Goal: Task Accomplishment & Management: Manage account settings

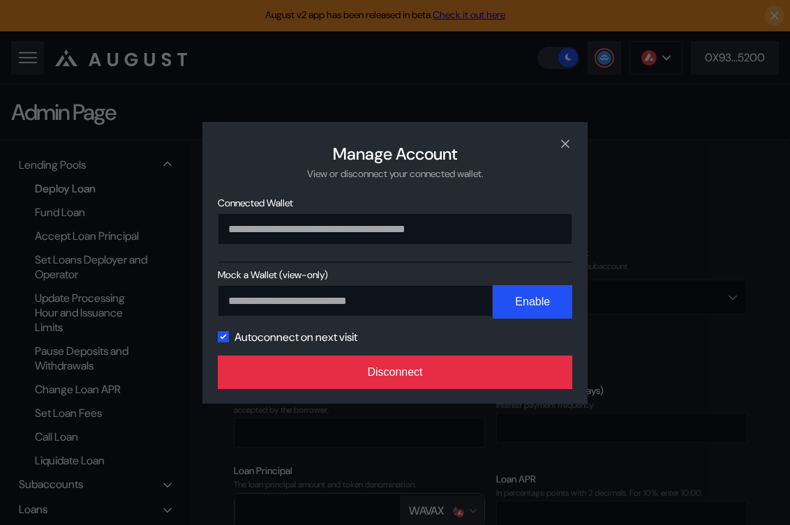
click at [475, 368] on button "Disconnect" at bounding box center [395, 372] width 354 height 33
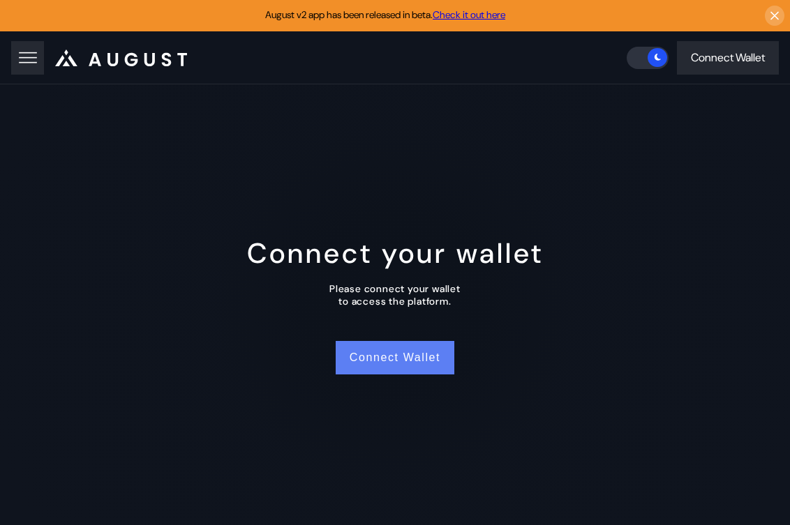
click at [396, 357] on button "Connect Wallet" at bounding box center [395, 357] width 119 height 33
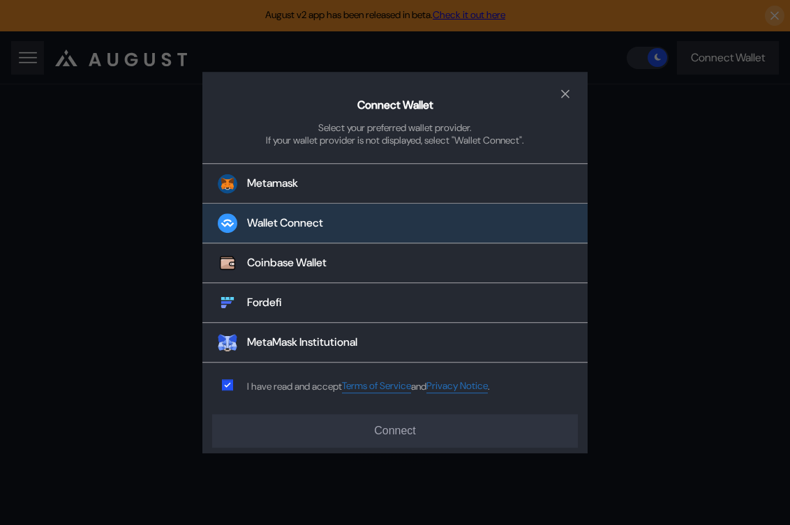
click at [352, 224] on button "Wallet Connect" at bounding box center [394, 224] width 385 height 40
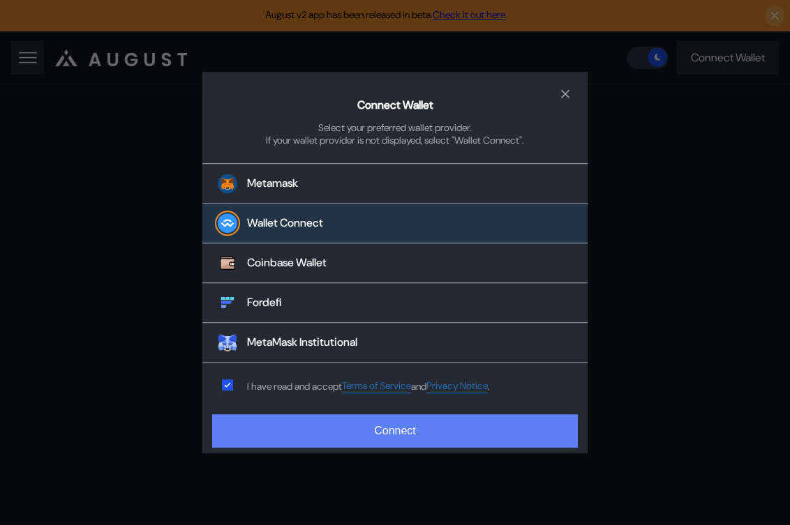
click at [353, 430] on button "Connect" at bounding box center [394, 430] width 365 height 33
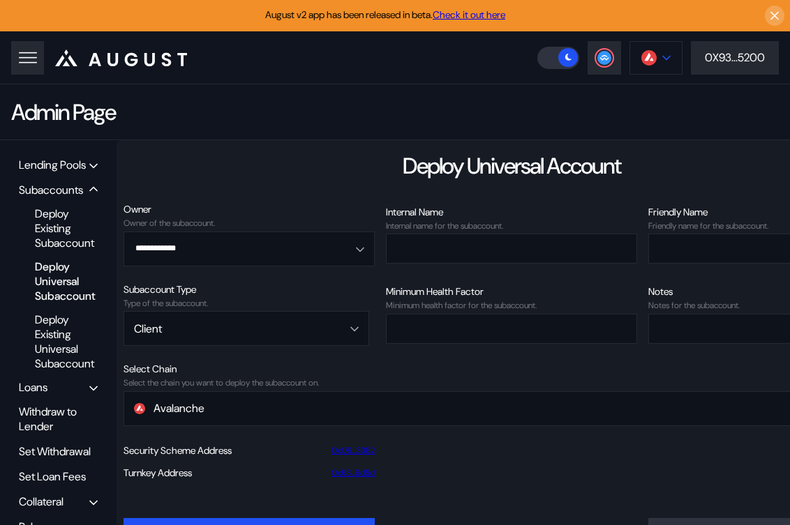
click at [663, 51] on button at bounding box center [655, 57] width 53 height 33
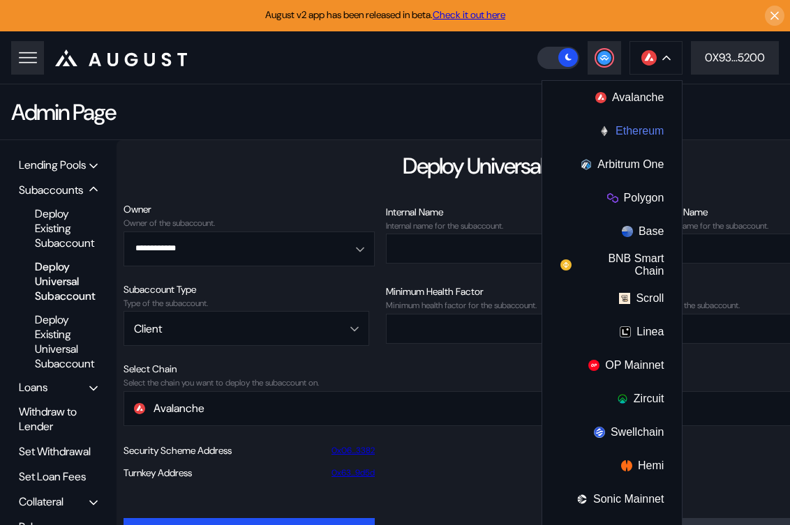
click at [640, 139] on button "Ethereum" at bounding box center [612, 130] width 140 height 33
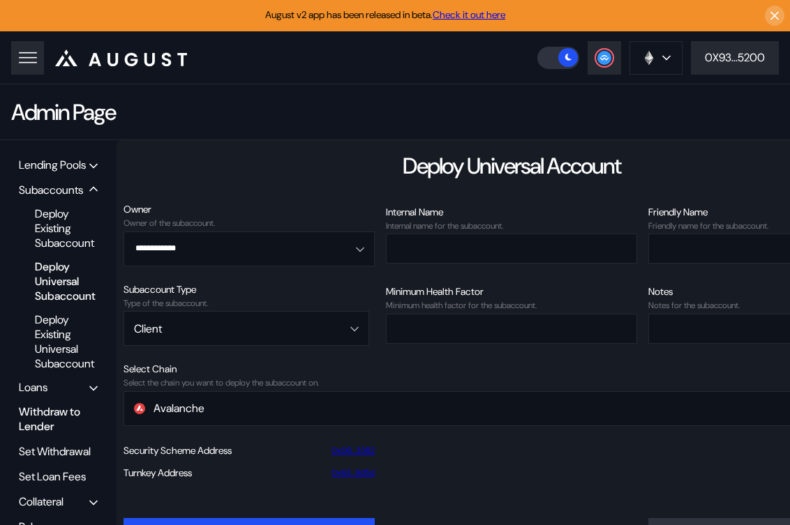
scroll to position [56, 0]
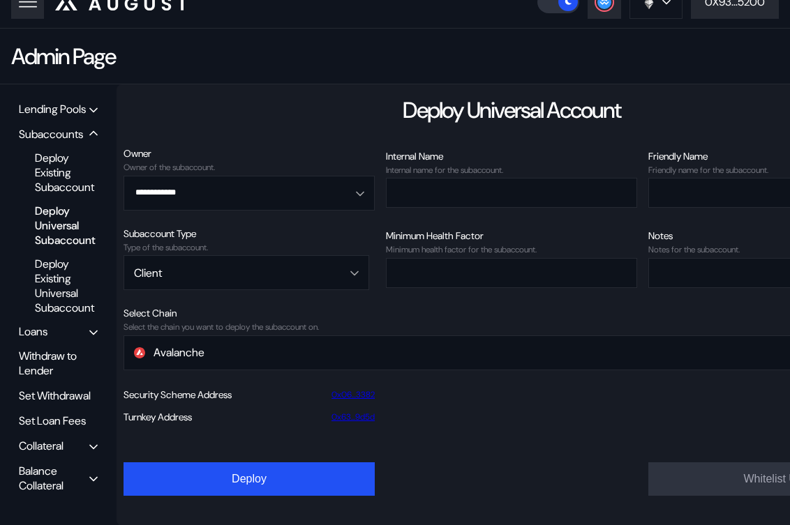
click at [45, 476] on div "Balance Collateral" at bounding box center [54, 478] width 70 height 29
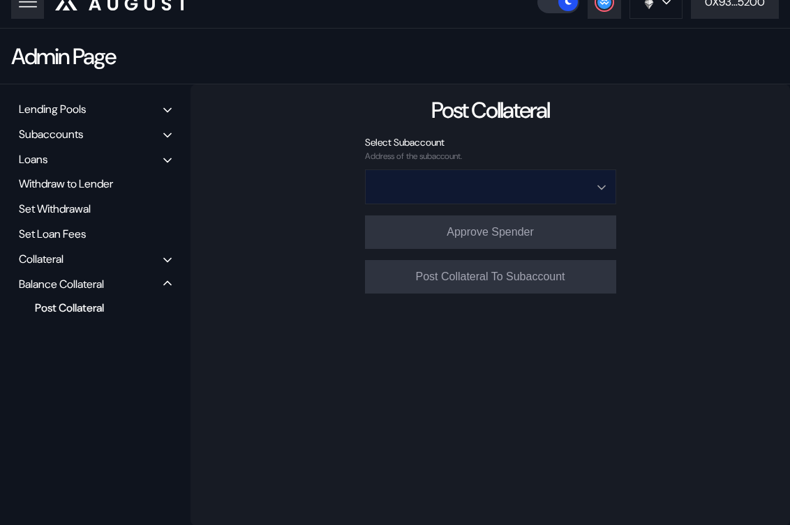
click at [474, 188] on input "Open menu" at bounding box center [482, 186] width 215 height 33
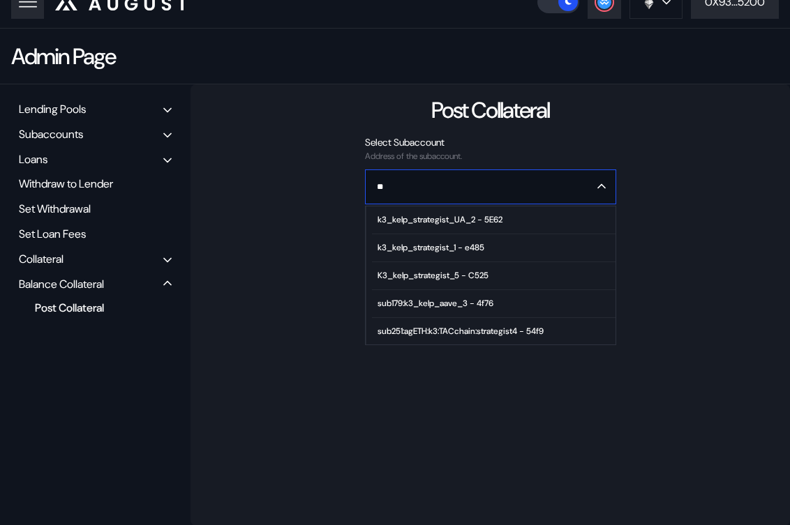
click at [476, 254] on span "k3_kelp_strategist_1 - e485" at bounding box center [493, 248] width 243 height 28
type input "**********"
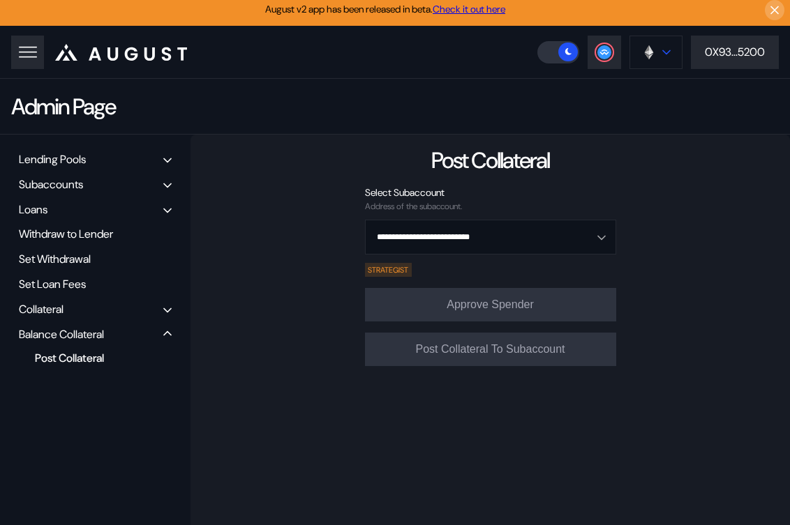
scroll to position [0, 0]
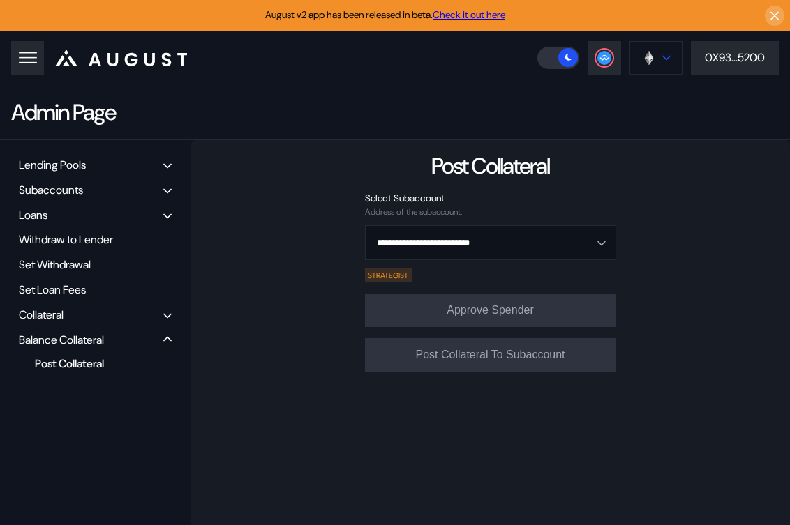
click at [656, 63] on button at bounding box center [655, 57] width 53 height 33
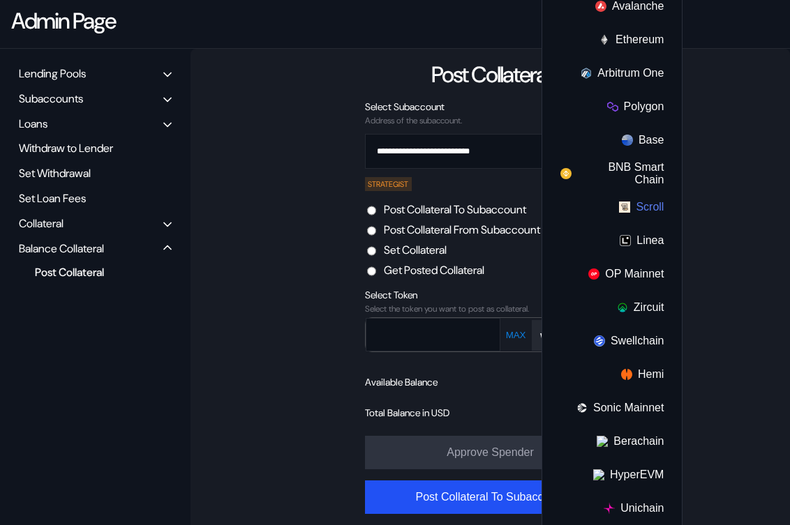
scroll to position [103, 0]
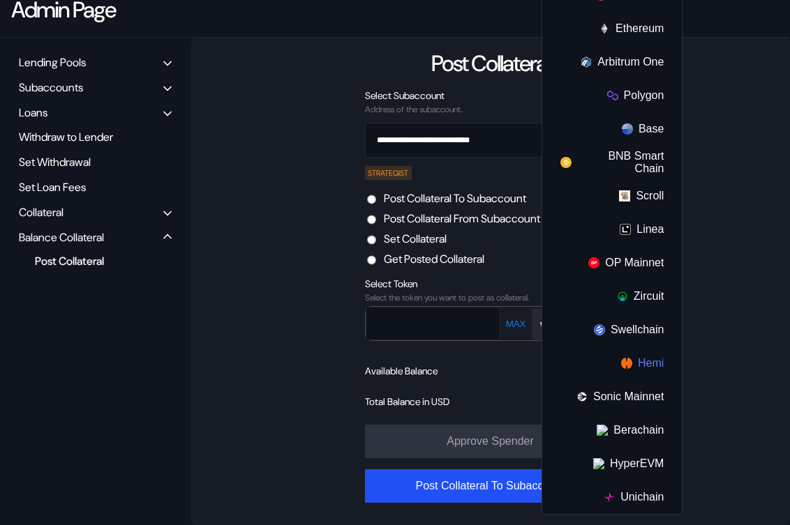
click at [640, 363] on button "Hemi" at bounding box center [612, 363] width 140 height 33
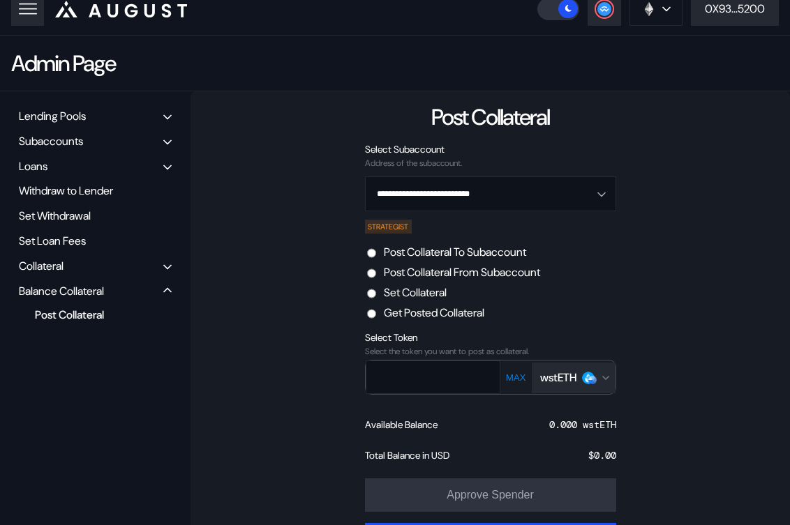
scroll to position [0, 0]
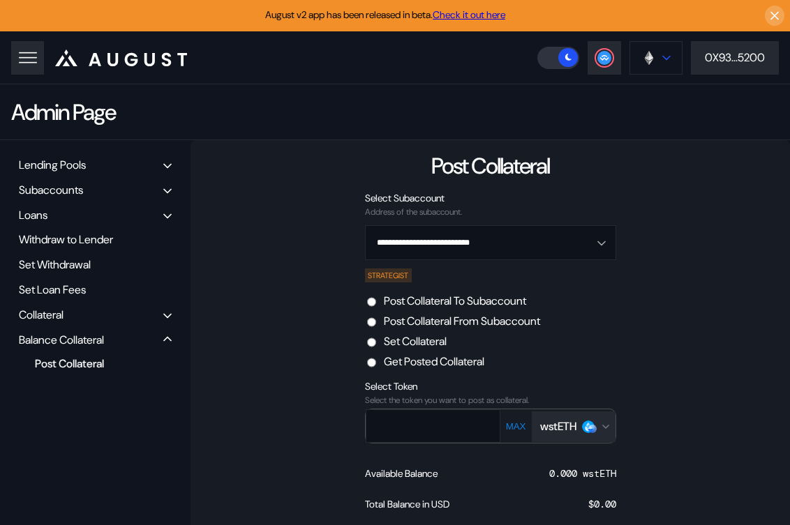
click at [656, 51] on button at bounding box center [655, 57] width 53 height 33
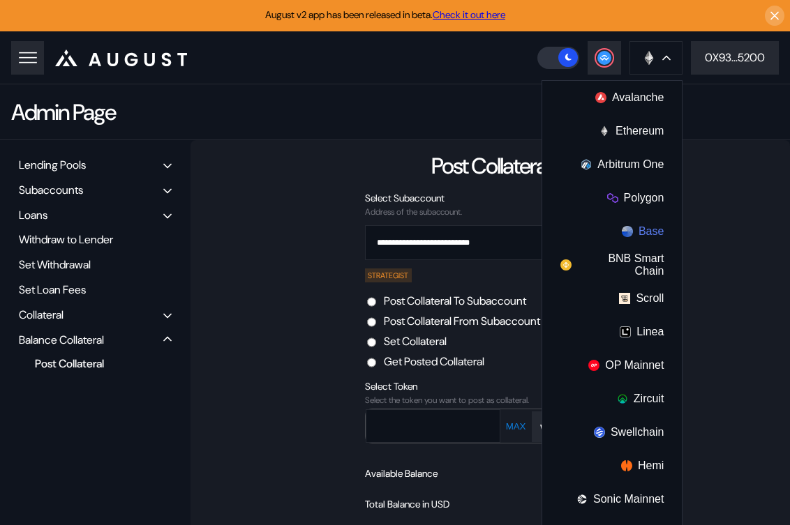
scroll to position [103, 0]
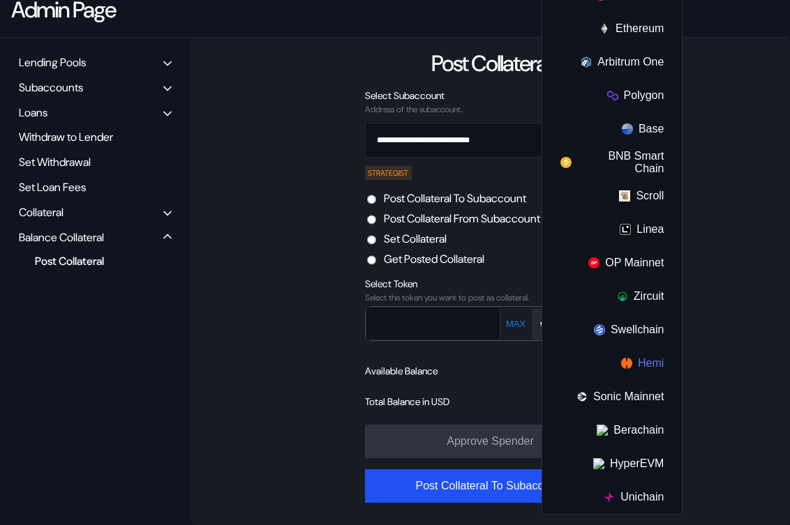
click at [626, 362] on img at bounding box center [626, 363] width 11 height 11
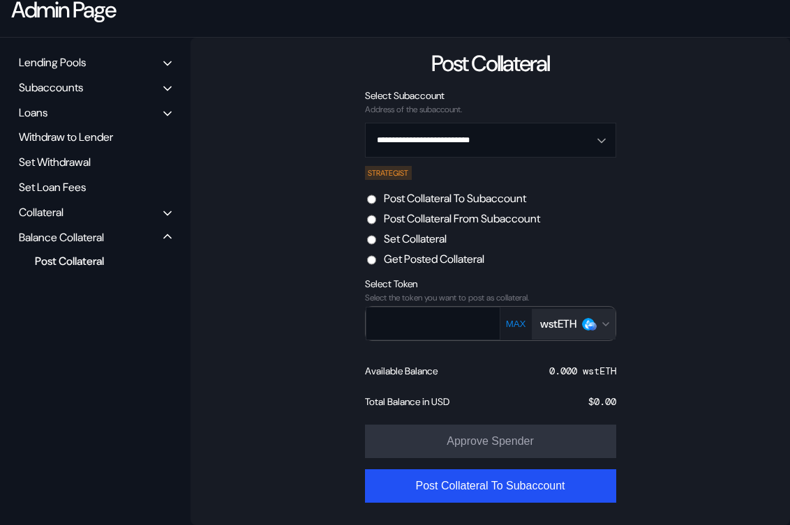
scroll to position [0, 0]
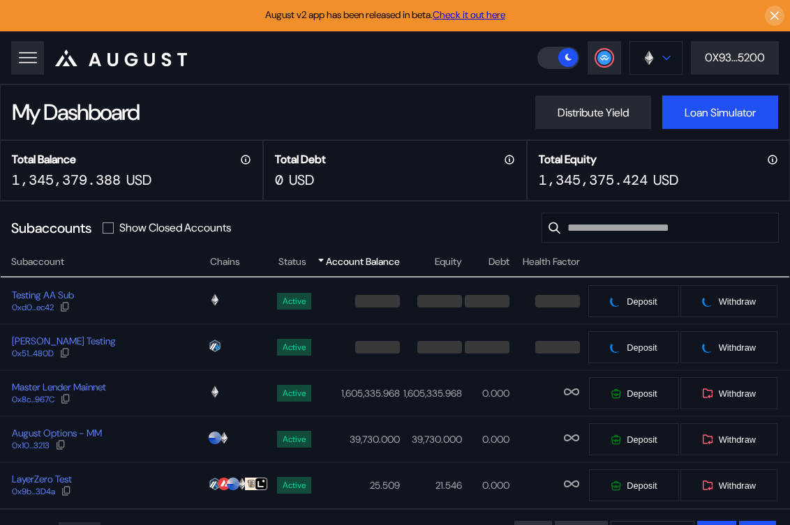
click at [663, 49] on button at bounding box center [655, 57] width 53 height 33
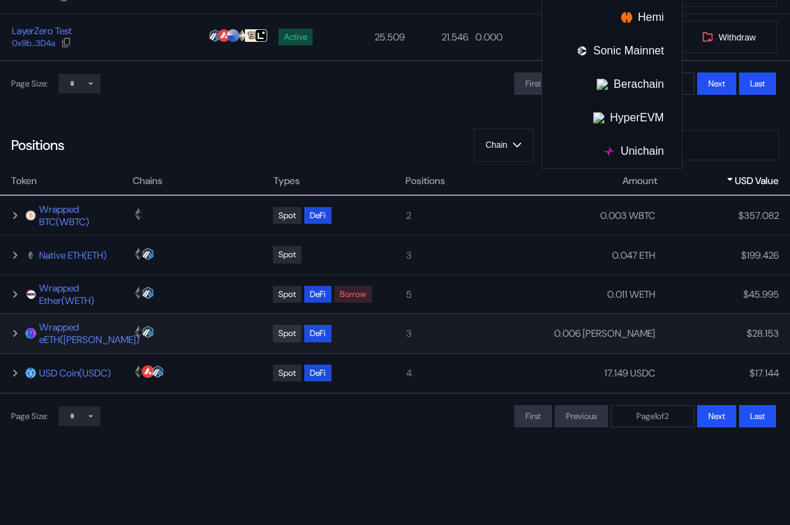
scroll to position [439, 0]
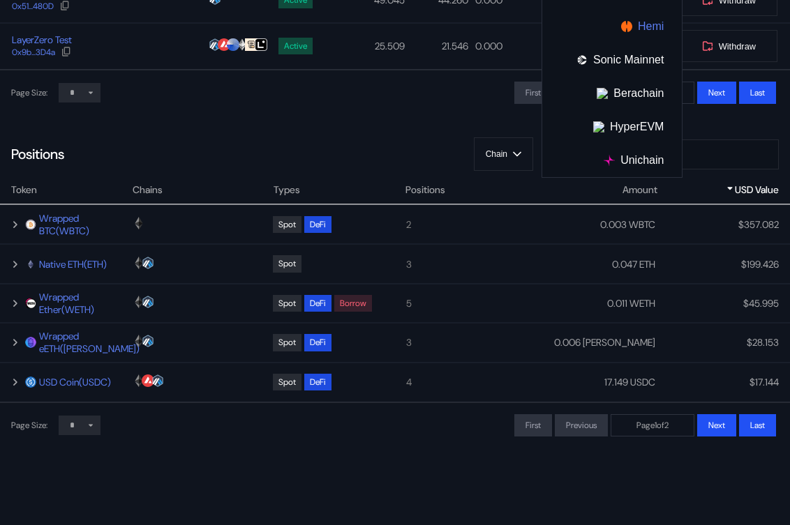
click at [644, 28] on button "Hemi" at bounding box center [612, 26] width 140 height 33
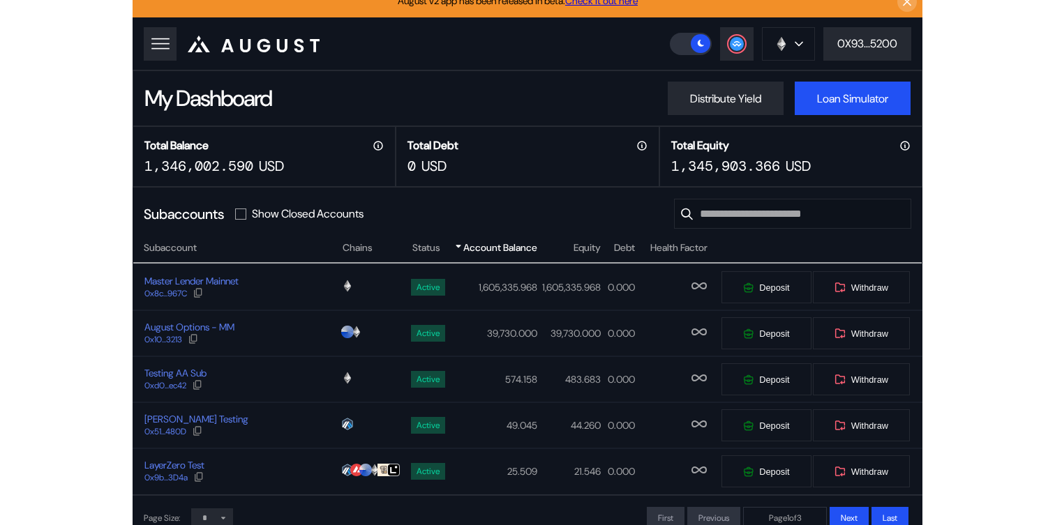
scroll to position [0, 0]
